Goal: Task Accomplishment & Management: Manage account settings

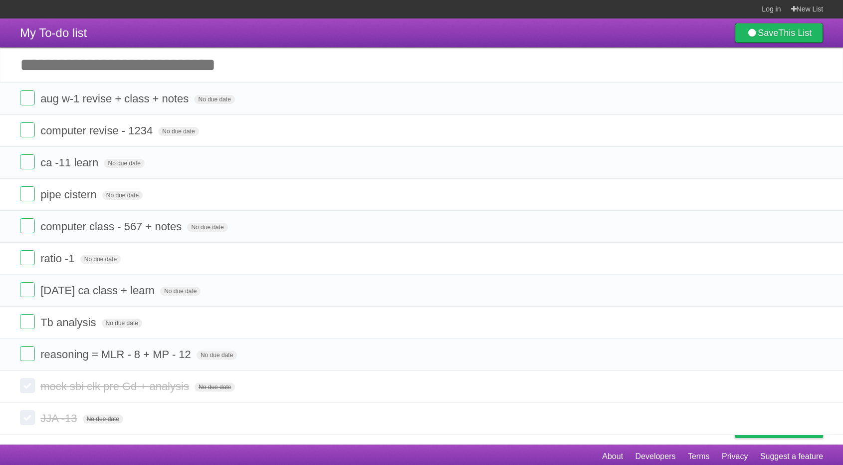
click at [340, 67] on input "Add another task" at bounding box center [421, 64] width 843 height 35
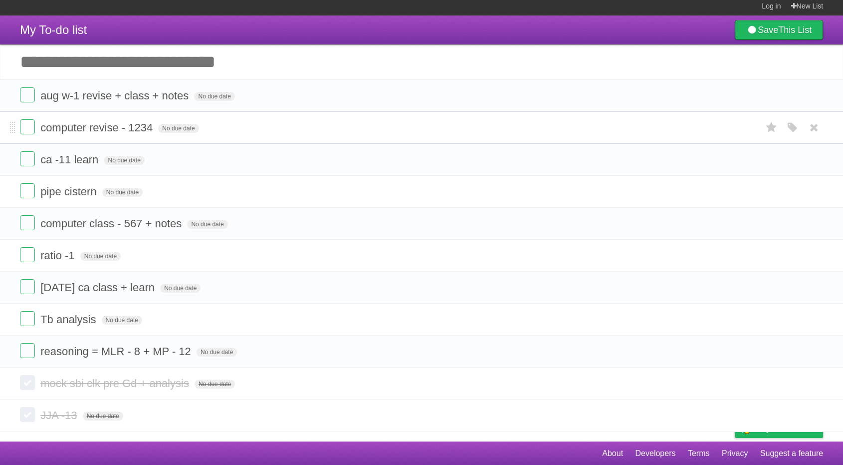
scroll to position [3, 0]
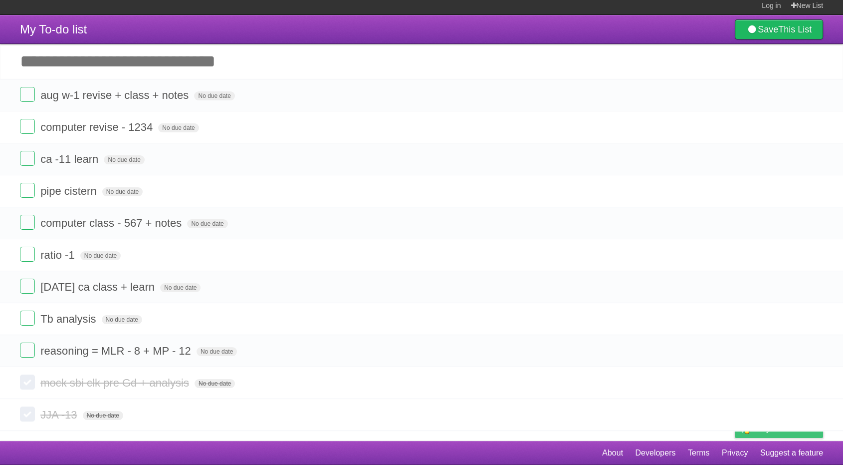
click at [771, 433] on span "Buy me a coffee" at bounding box center [787, 428] width 62 height 17
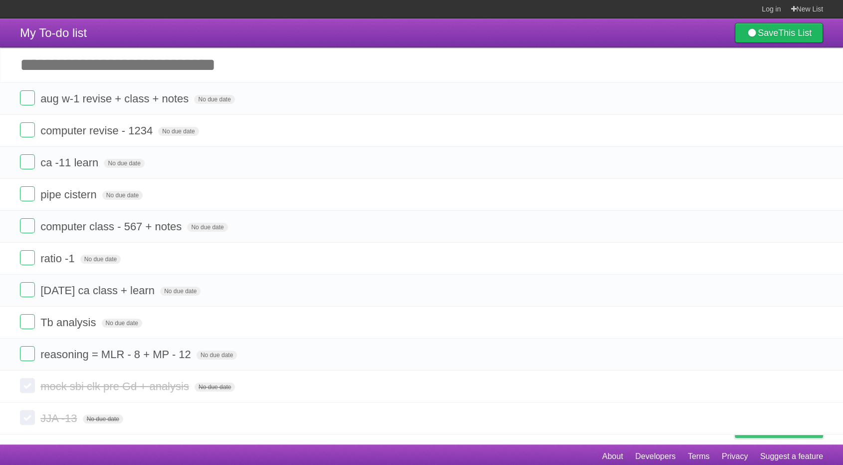
scroll to position [0, 0]
drag, startPoint x: 103, startPoint y: 54, endPoint x: 108, endPoint y: 56, distance: 5.4
click at [103, 54] on input "Add another task" at bounding box center [421, 64] width 843 height 35
type input "****"
click at [250, 19] on header "My To-do list Save This List" at bounding box center [421, 32] width 843 height 29
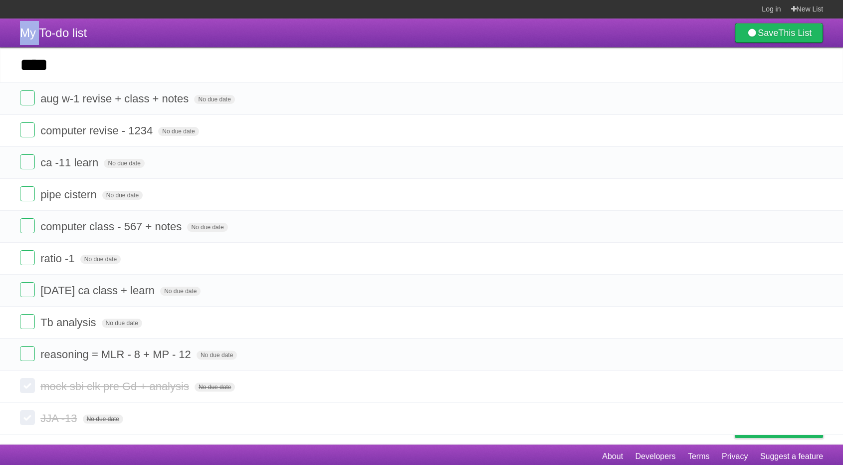
click at [250, 19] on header "My To-do list Save This List" at bounding box center [421, 32] width 843 height 29
click at [250, 22] on header "My To-do list Save This List" at bounding box center [421, 32] width 843 height 29
click at [254, 31] on header "My To-do list Save This List" at bounding box center [421, 32] width 843 height 29
click at [252, 30] on header "My To-do list Save This List" at bounding box center [421, 32] width 843 height 29
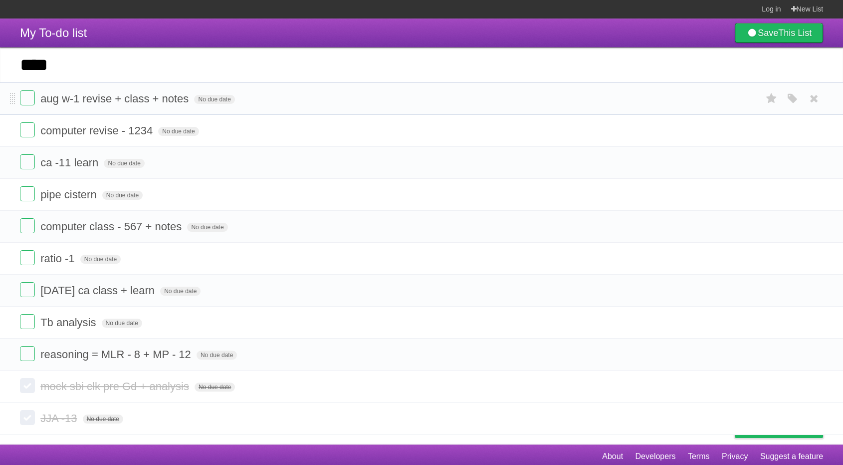
click at [230, 115] on li "aug w-1 revise + class + notes No due date White Red Blue Green Purple Orange" at bounding box center [421, 98] width 843 height 32
click at [243, 153] on li "ca -11 learn No due date White Red Blue Green Purple Orange" at bounding box center [421, 162] width 843 height 32
click at [11, 66] on input "****" at bounding box center [421, 64] width 843 height 35
click at [47, 68] on input "****" at bounding box center [421, 64] width 843 height 35
drag, startPoint x: 47, startPoint y: 68, endPoint x: 28, endPoint y: 64, distance: 19.8
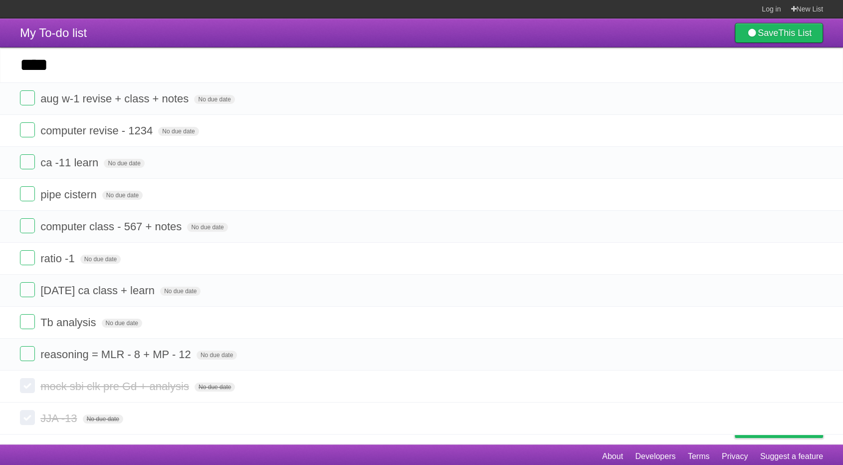
click at [28, 64] on input "****" at bounding box center [421, 64] width 843 height 35
click at [183, 43] on header "My To-do list Save This List" at bounding box center [421, 32] width 843 height 29
click at [205, 114] on li "aug w-1 revise + class + notes No due date White Red Blue Green Purple Orange" at bounding box center [421, 98] width 843 height 32
click at [188, 190] on form "pipe cistern No due date White Red Blue Green Purple Orange" at bounding box center [421, 194] width 803 height 16
click at [791, 349] on icon "button" at bounding box center [793, 354] width 14 height 13
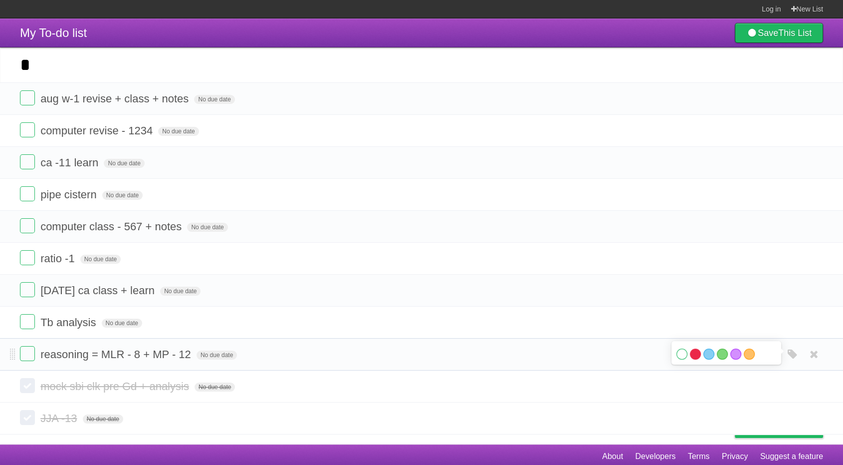
click at [697, 353] on label "Red" at bounding box center [695, 353] width 11 height 11
click at [762, 351] on div "White Red Blue Green Purple Orange" at bounding box center [727, 354] width 100 height 13
click at [682, 349] on label "White" at bounding box center [682, 353] width 11 height 11
click at [520, 21] on header "My To-do list Save This List" at bounding box center [421, 32] width 843 height 29
